Goal: Task Accomplishment & Management: Use online tool/utility

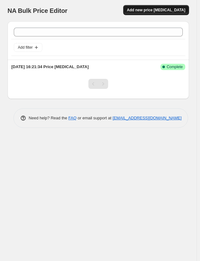
click at [163, 11] on span "Add new price [MEDICAL_DATA]" at bounding box center [156, 10] width 58 height 5
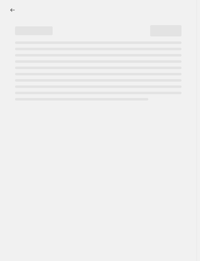
select select "percentage"
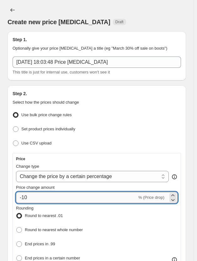
drag, startPoint x: 22, startPoint y: 196, endPoint x: 42, endPoint y: 196, distance: 20.1
click at [42, 196] on input "-10" at bounding box center [76, 197] width 121 height 11
type input "-5"
click at [20, 197] on input "60" at bounding box center [73, 197] width 114 height 11
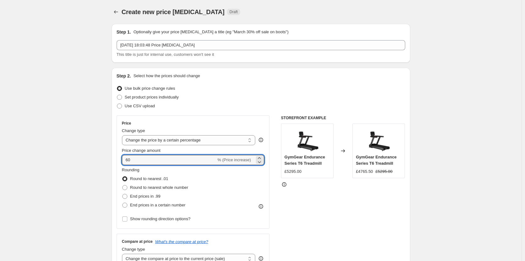
type input "60"
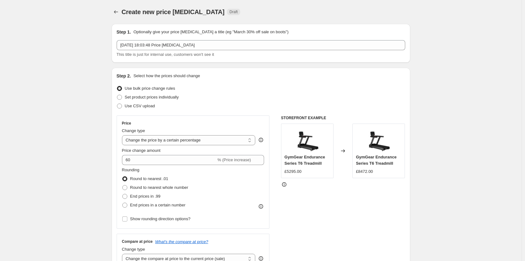
click at [200, 179] on div "Rounding Round to nearest .01 Round to nearest whole number End prices in .99 E…" at bounding box center [193, 188] width 142 height 43
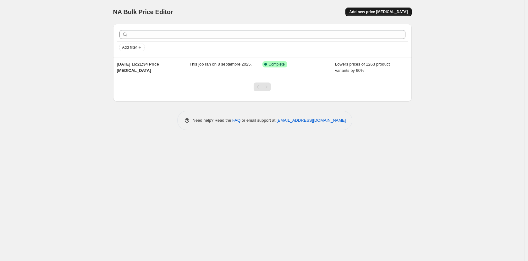
click at [200, 14] on span "Add new price [MEDICAL_DATA]" at bounding box center [378, 11] width 58 height 5
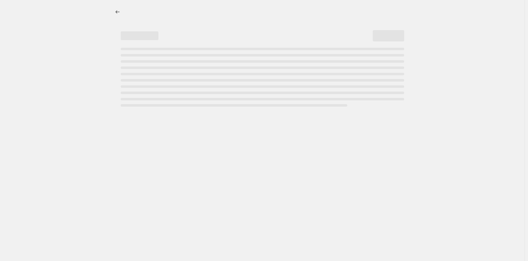
select select "percentage"
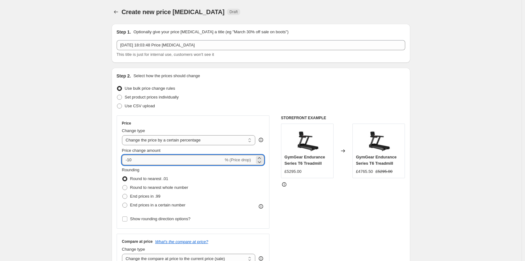
drag, startPoint x: 130, startPoint y: 161, endPoint x: 144, endPoint y: 161, distance: 14.5
click at [144, 161] on input "-10" at bounding box center [172, 160] width 101 height 10
type input "-60"
click at [200, 206] on div "STOREFRONT EXAMPLE GymGear Endurance Series T6 Treadmill £5295.00 Changed to Gy…" at bounding box center [343, 193] width 124 height 154
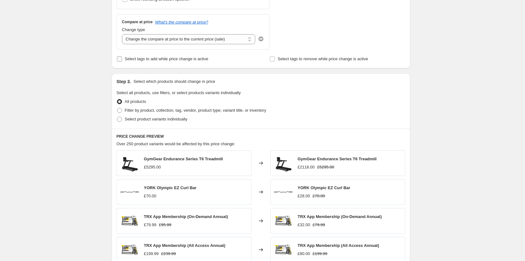
scroll to position [126, 0]
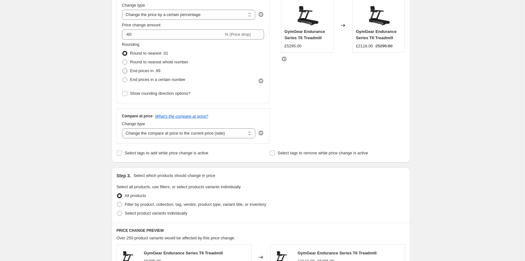
click at [127, 71] on span at bounding box center [124, 70] width 5 height 5
click at [123, 69] on input "End prices in .99" at bounding box center [122, 68] width 0 height 0
radio input "true"
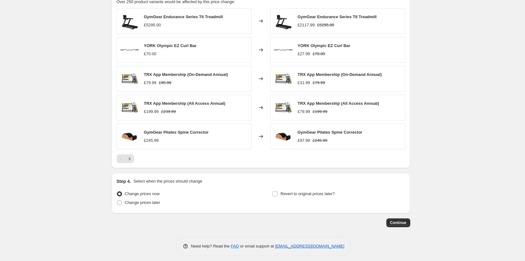
scroll to position [367, 0]
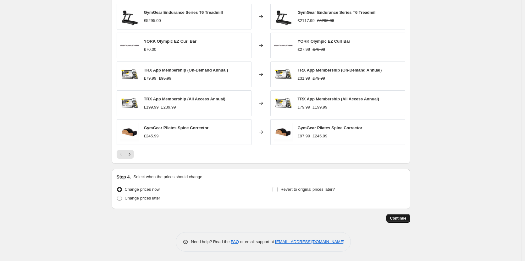
click at [200, 217] on span "Continue" at bounding box center [398, 218] width 16 height 5
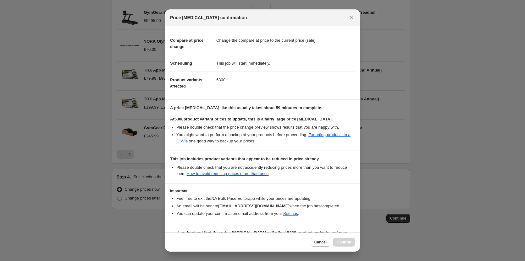
scroll to position [44, 0]
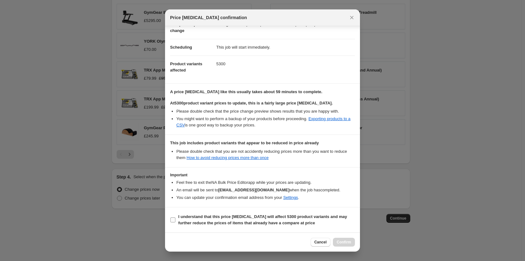
click at [175, 219] on span ":r4h:" at bounding box center [173, 220] width 6 height 6
click at [175, 219] on input "I understand that this price [MEDICAL_DATA] will affect 5300 product variants a…" at bounding box center [172, 220] width 5 height 5
checkbox input "true"
click at [200, 242] on span "Confirm" at bounding box center [343, 242] width 14 height 5
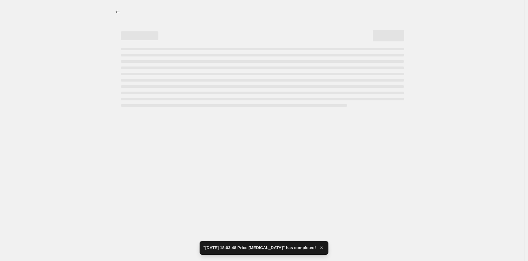
select select "percentage"
